Goal: Task Accomplishment & Management: Complete application form

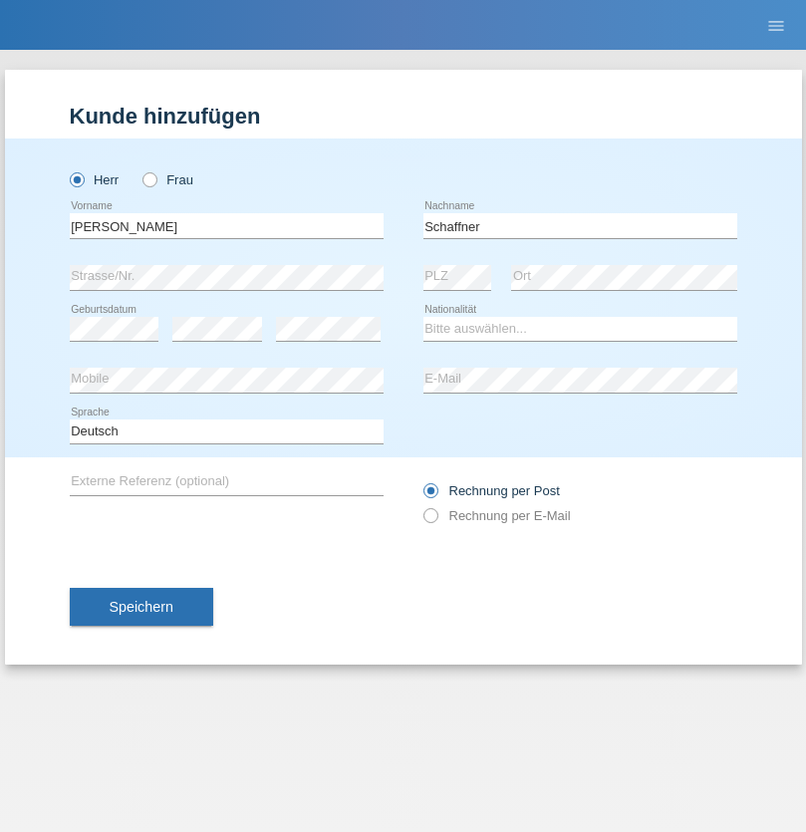
type input "Schaffner"
select select "CH"
select select "en"
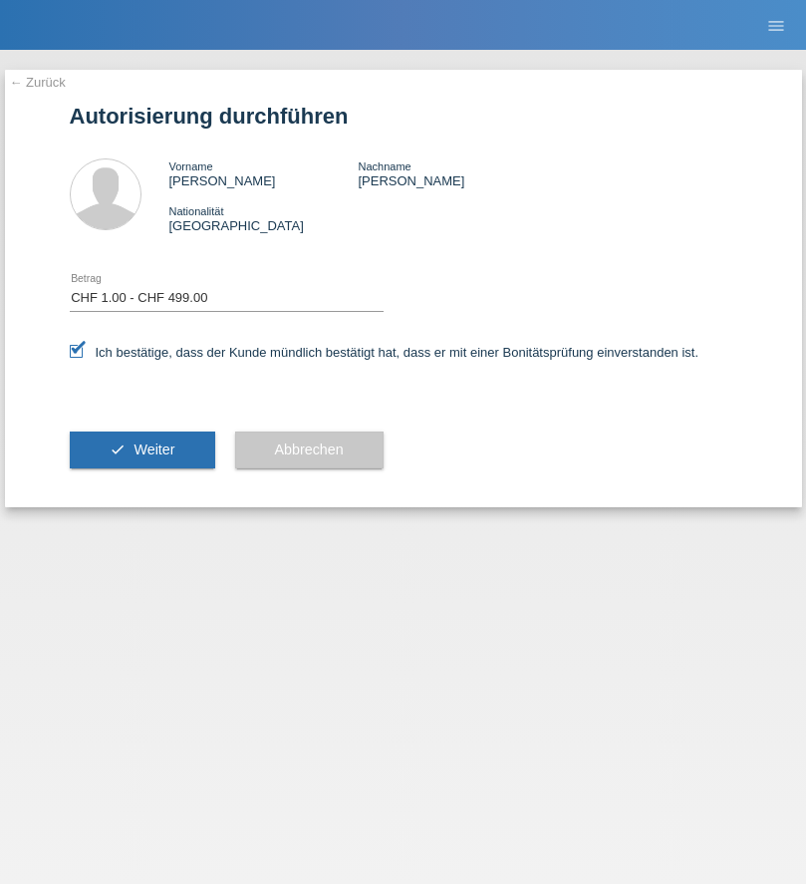
select select "1"
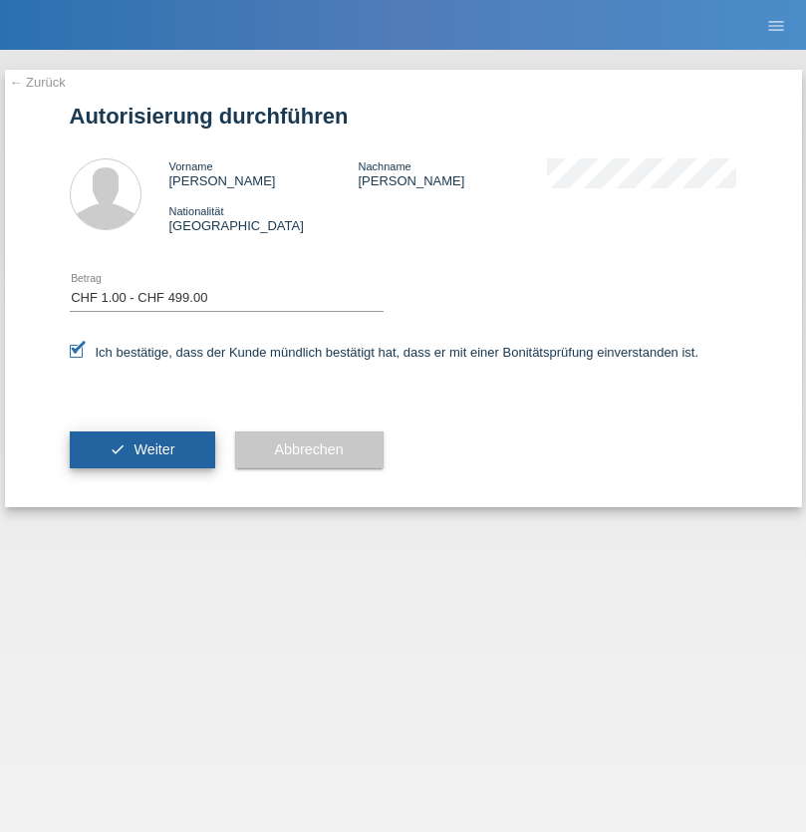
click at [141, 449] on span "Weiter" at bounding box center [154, 449] width 41 height 16
